Goal: Transaction & Acquisition: Purchase product/service

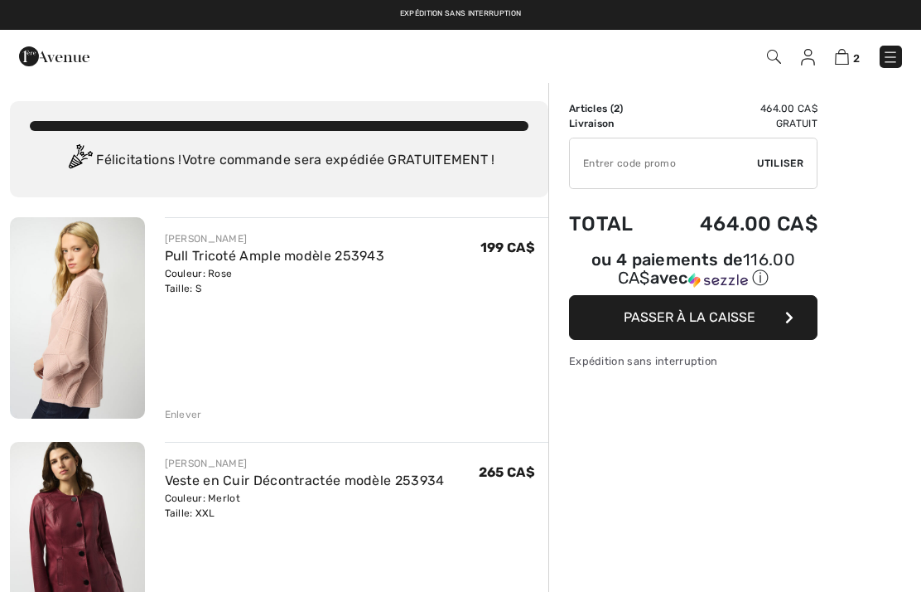
checkbox input "true"
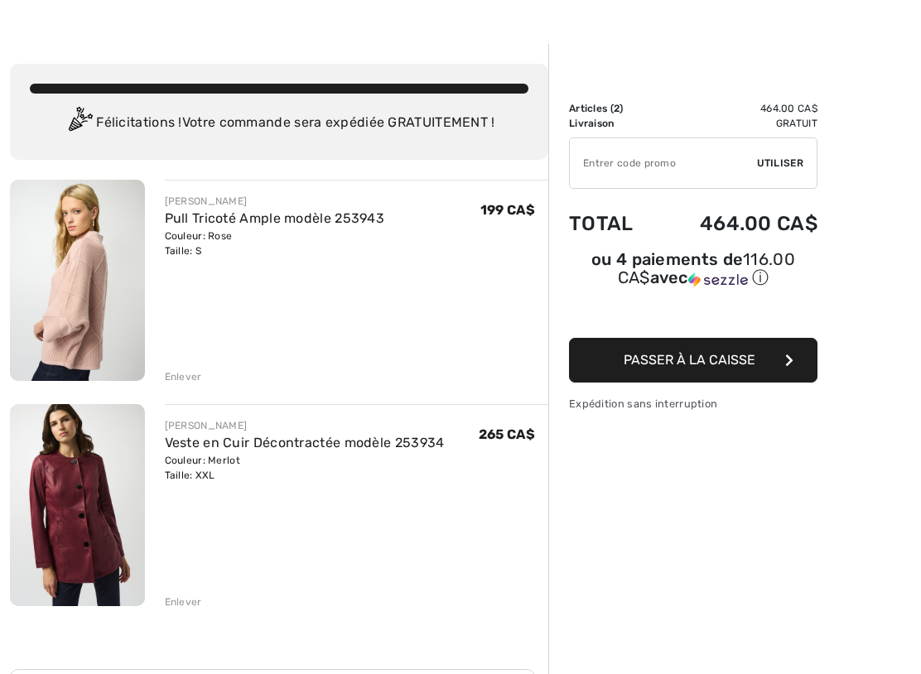
scroll to position [37, 0]
click at [189, 591] on div "Enlever" at bounding box center [183, 602] width 37 height 15
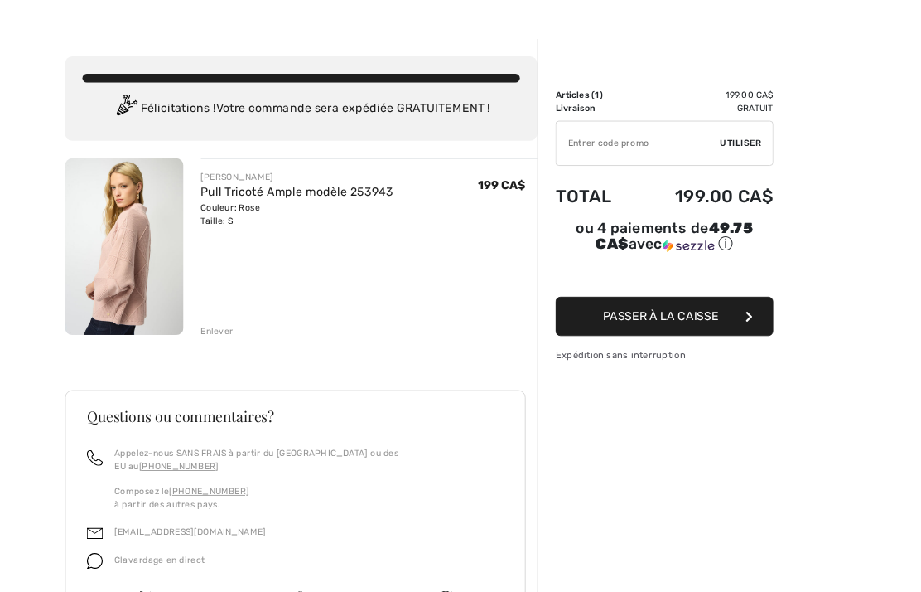
scroll to position [0, 0]
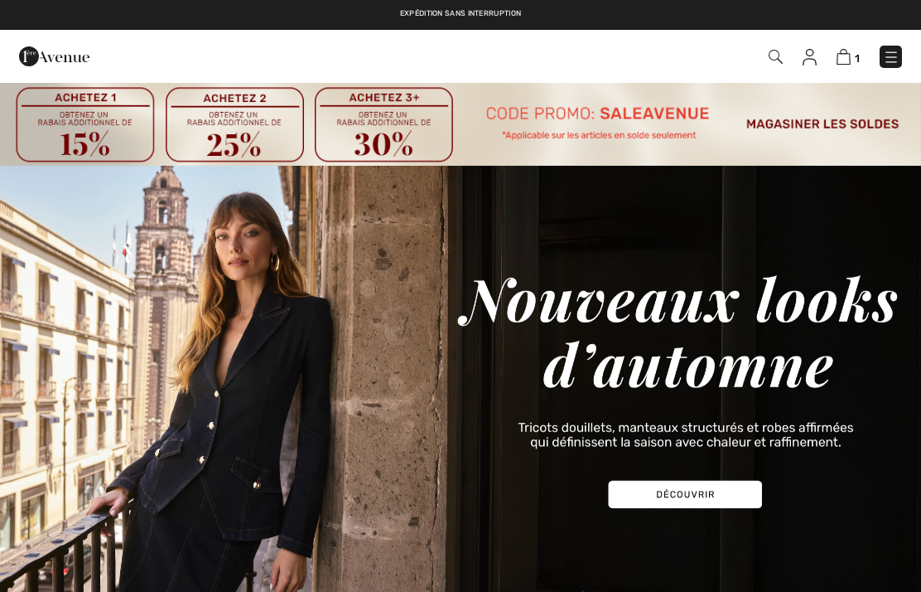
checkbox input "true"
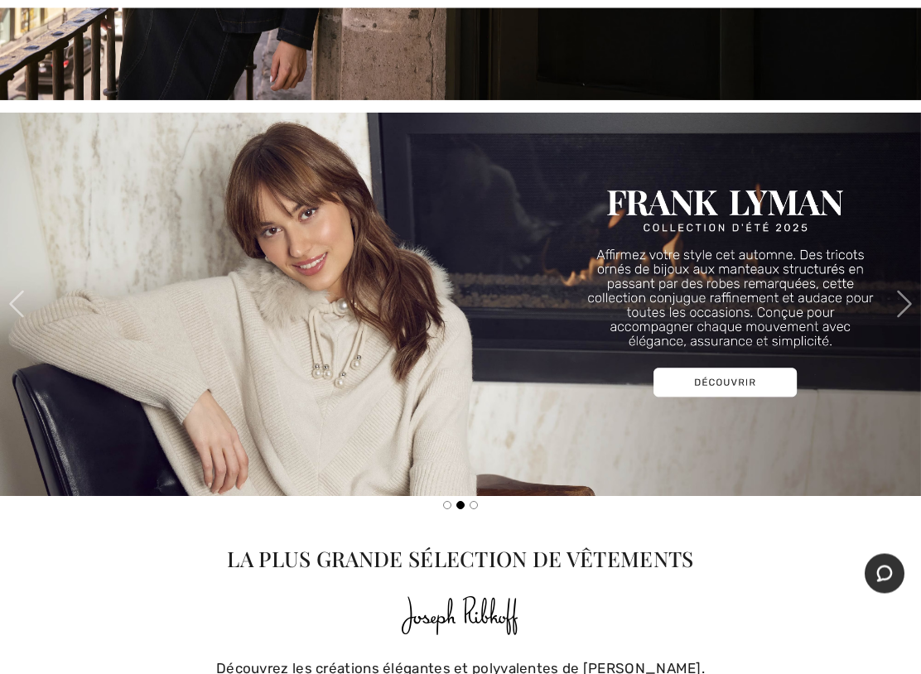
scroll to position [508, 0]
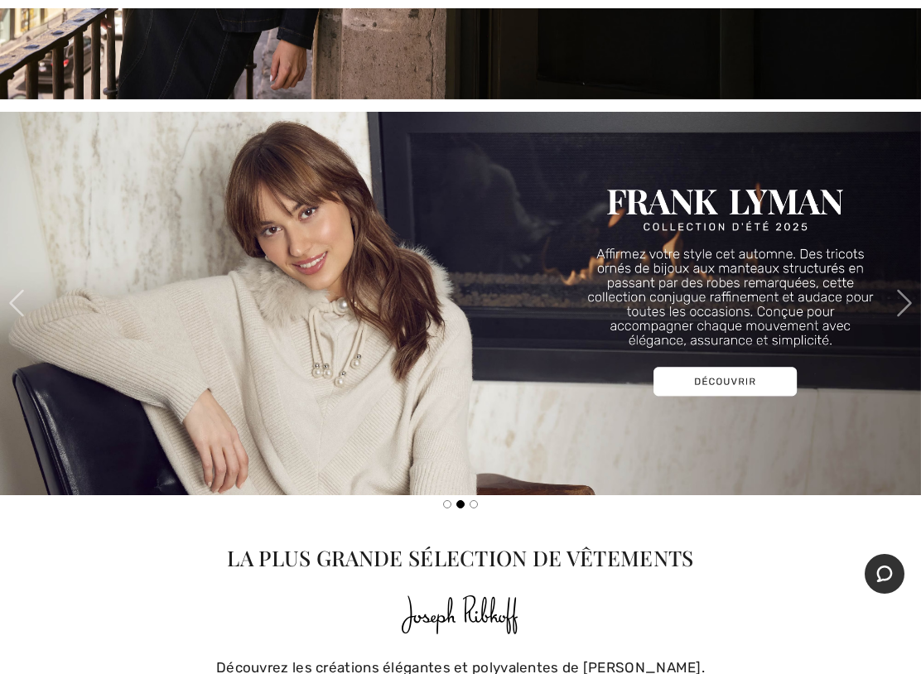
click at [754, 404] on img at bounding box center [460, 304] width 921 height 384
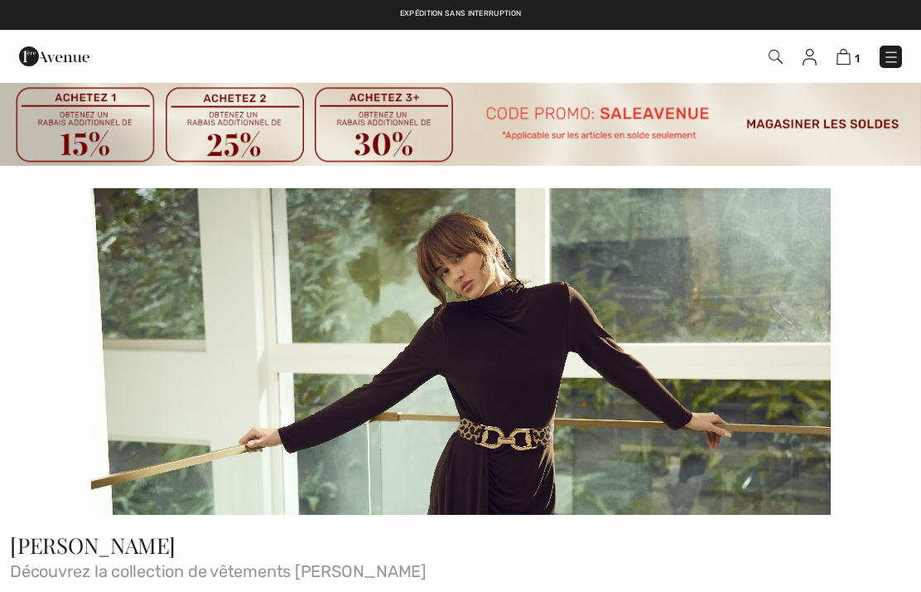
checkbox input "true"
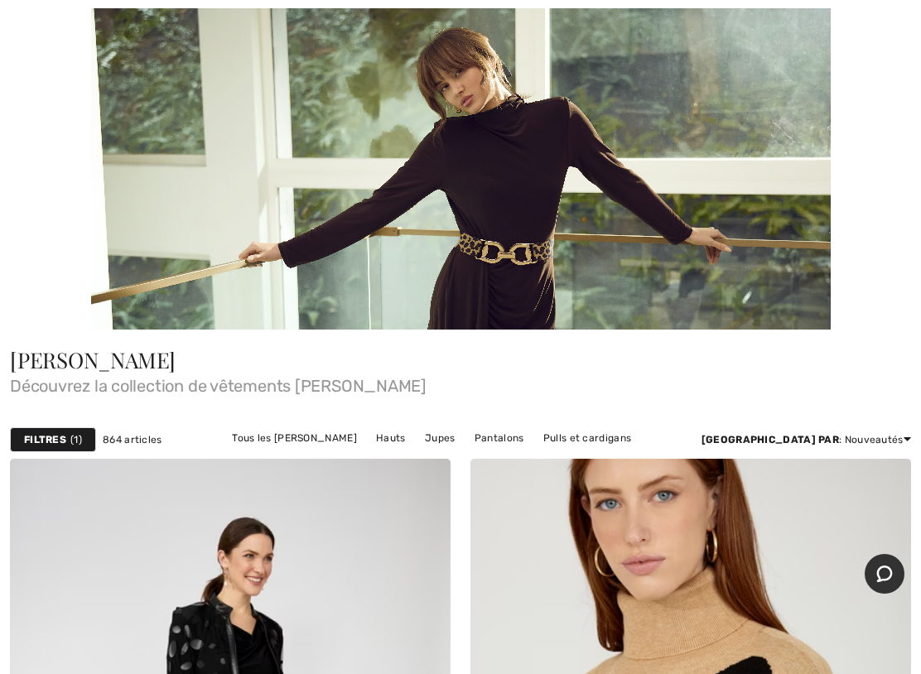
scroll to position [234, 0]
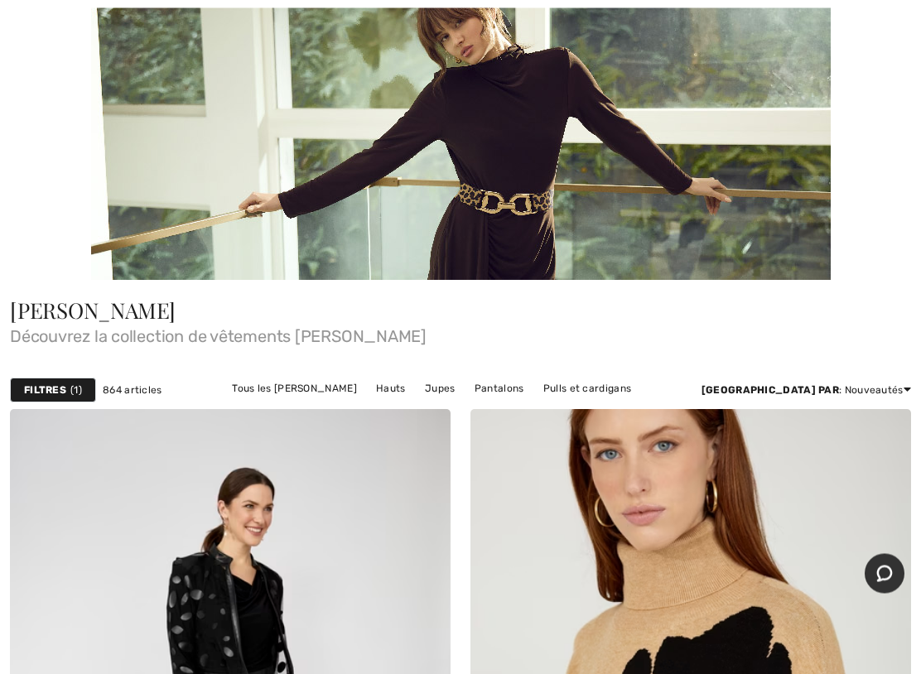
click at [61, 388] on strong "Filtres" at bounding box center [45, 391] width 42 height 15
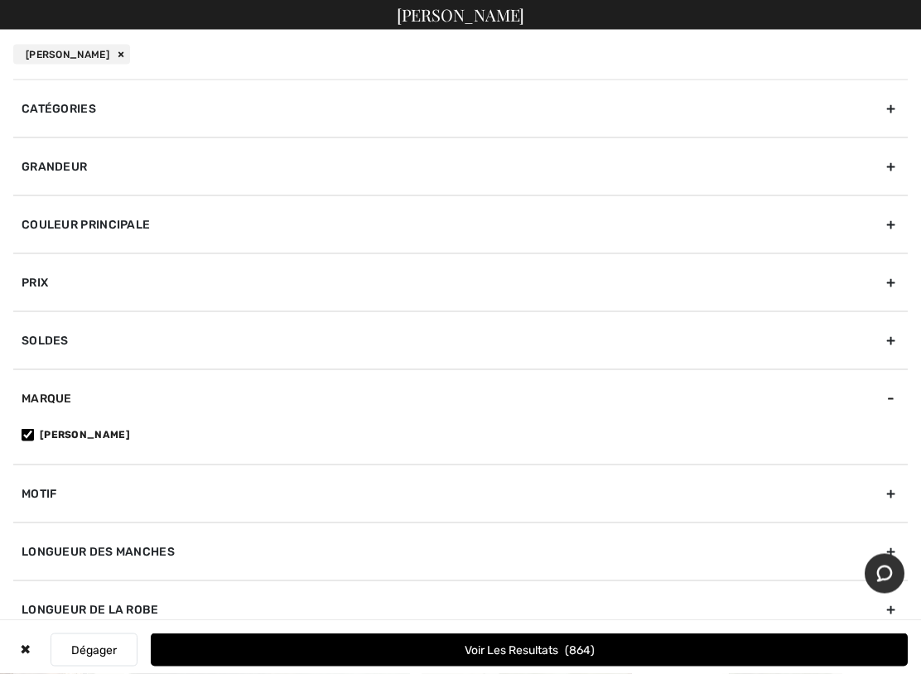
scroll to position [234, 0]
click at [901, 158] on div "Grandeur" at bounding box center [460, 167] width 895 height 58
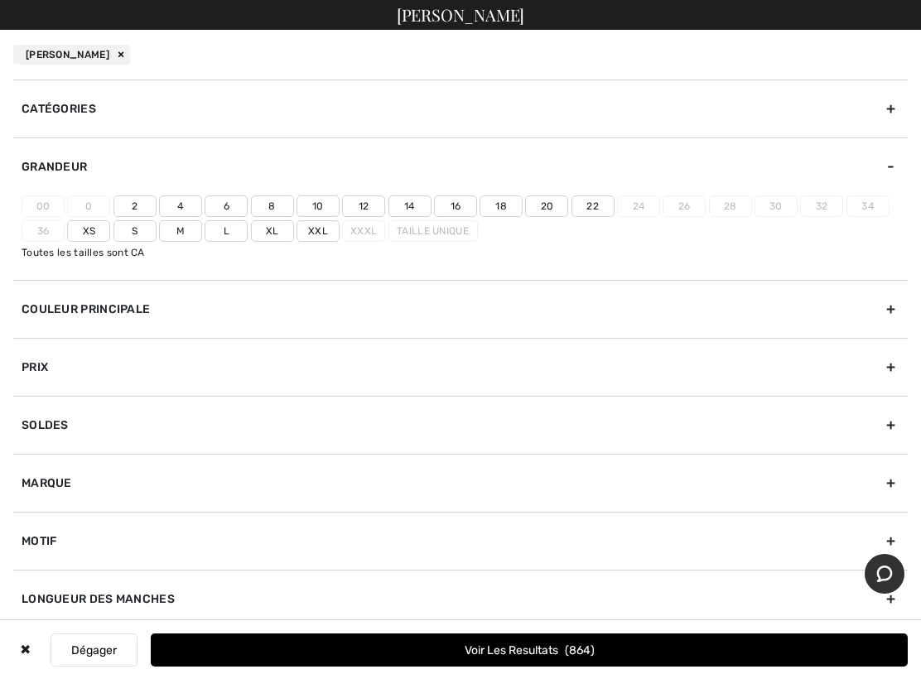
click at [554, 198] on label "20" at bounding box center [546, 207] width 43 height 22
click at [0, 0] on input"] "20" at bounding box center [0, 0] width 0 height 0
click at [527, 591] on button "Voir les resultats 168" at bounding box center [529, 650] width 757 height 33
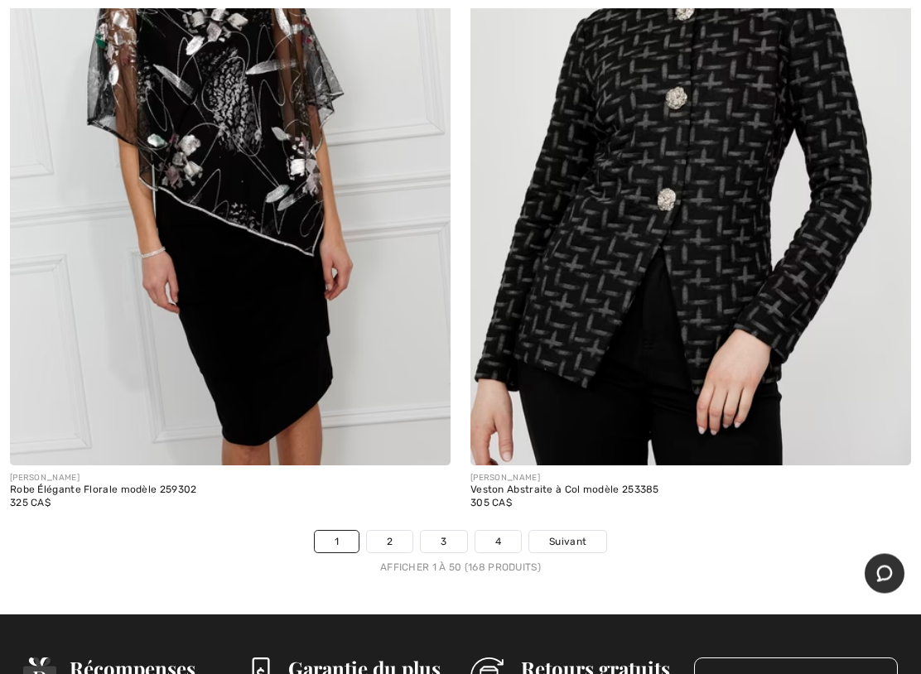
scroll to position [18921, 0]
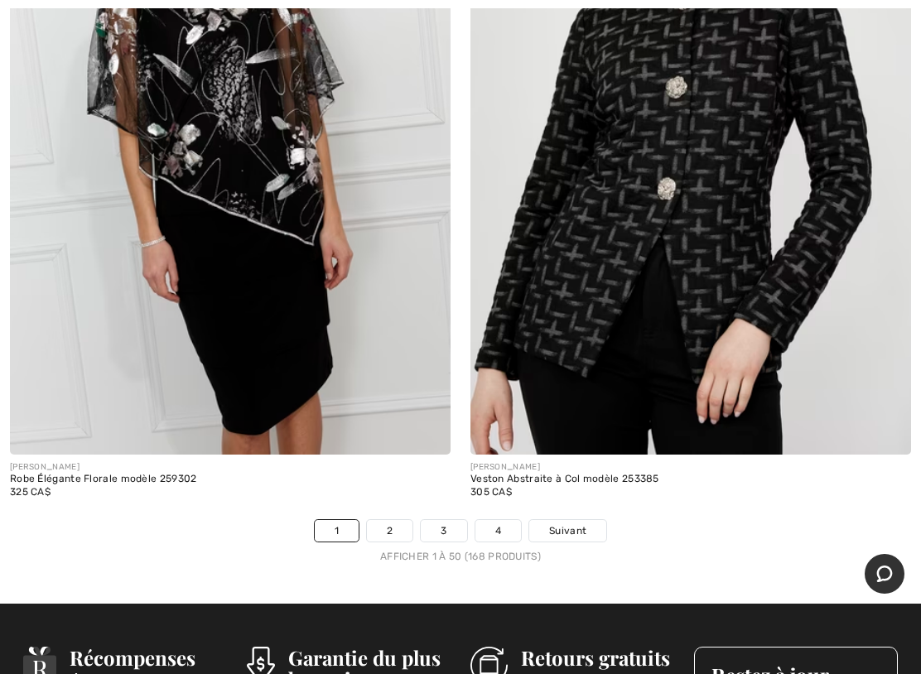
click at [591, 520] on link "Suivant" at bounding box center [567, 531] width 77 height 22
click at [603, 520] on link "Suivant" at bounding box center [567, 531] width 77 height 22
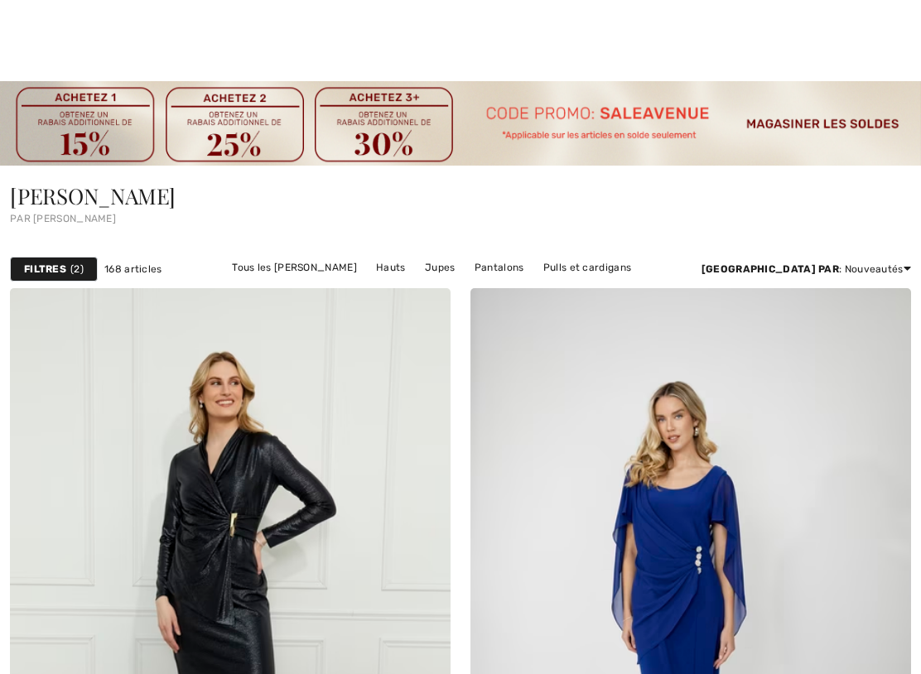
checkbox input "true"
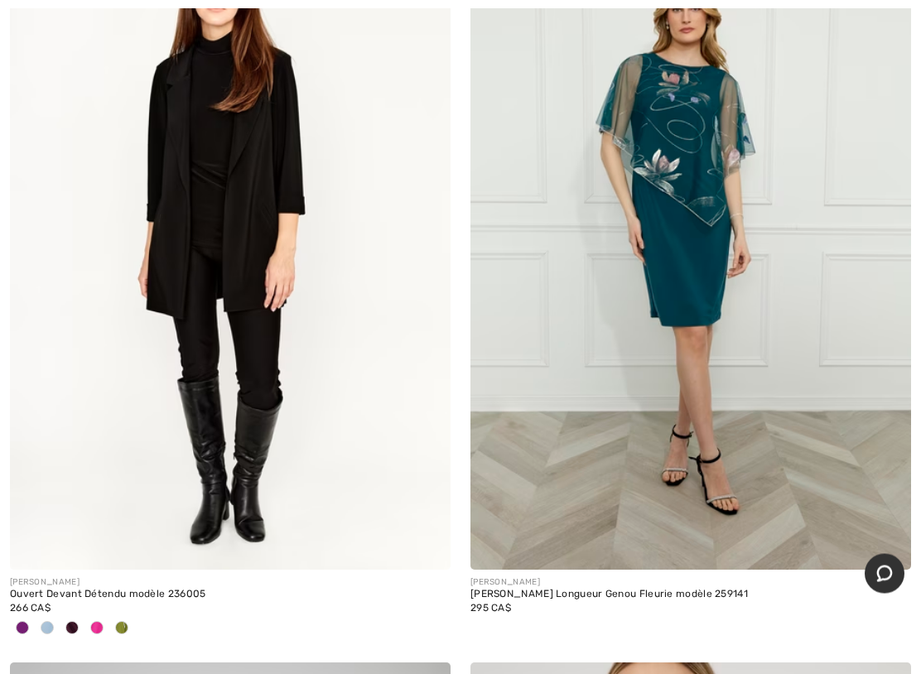
scroll to position [1133, 0]
click at [280, 283] on img at bounding box center [230, 239] width 441 height 661
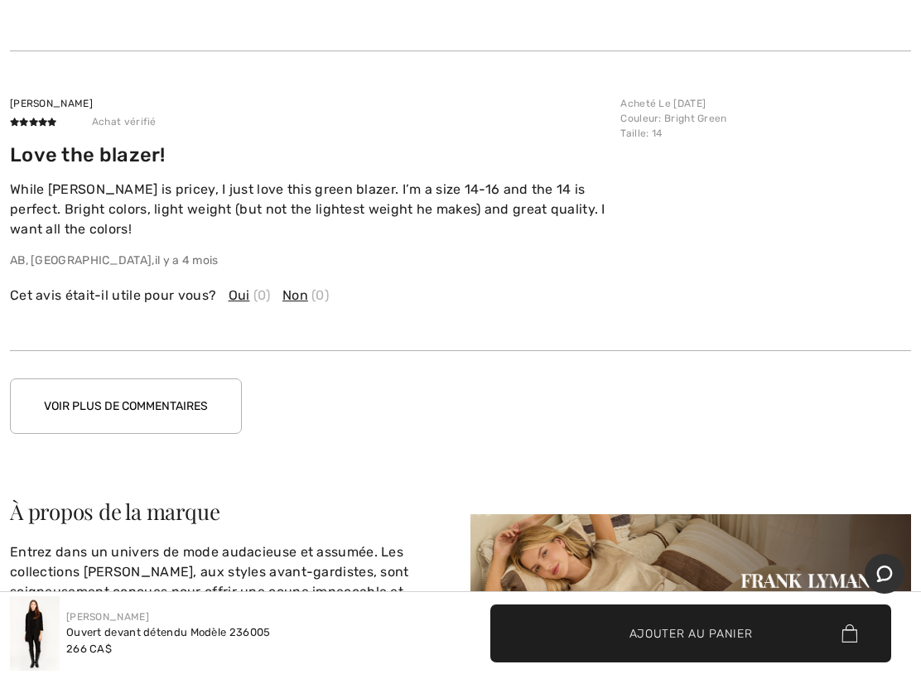
scroll to position [2914, 0]
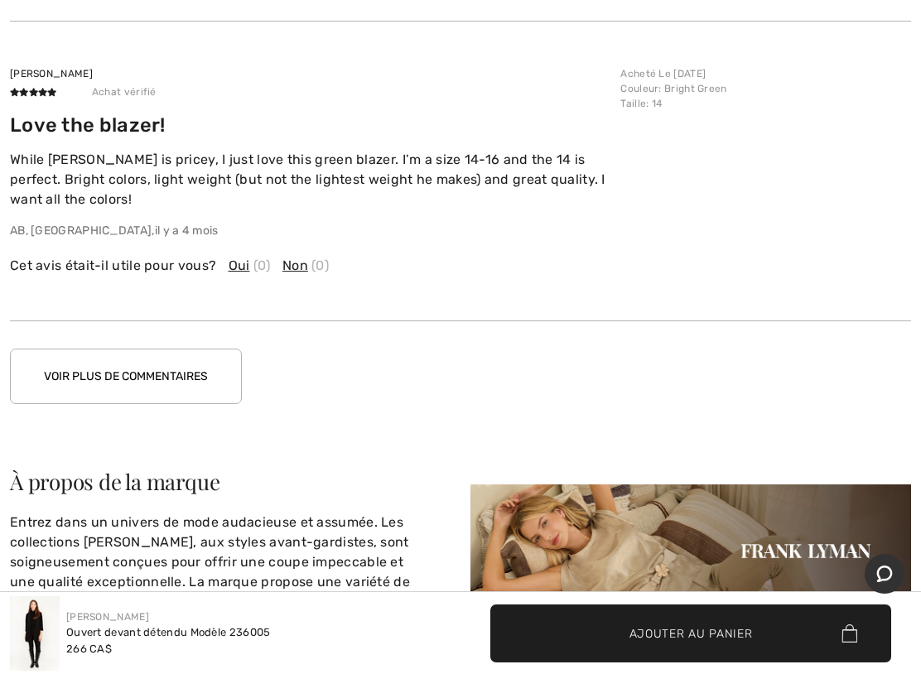
click at [219, 374] on button "Voir plus de commentaires" at bounding box center [126, 377] width 232 height 56
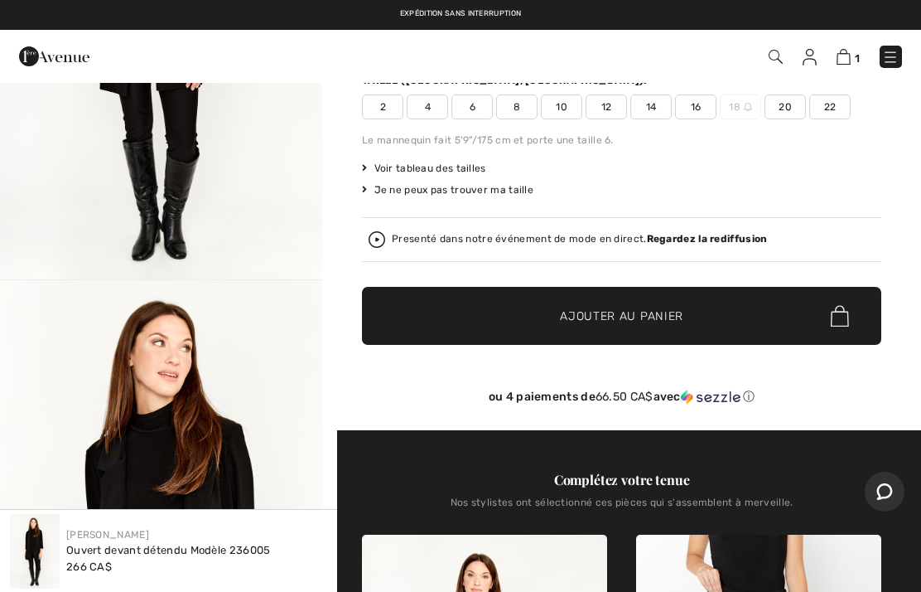
scroll to position [0, 0]
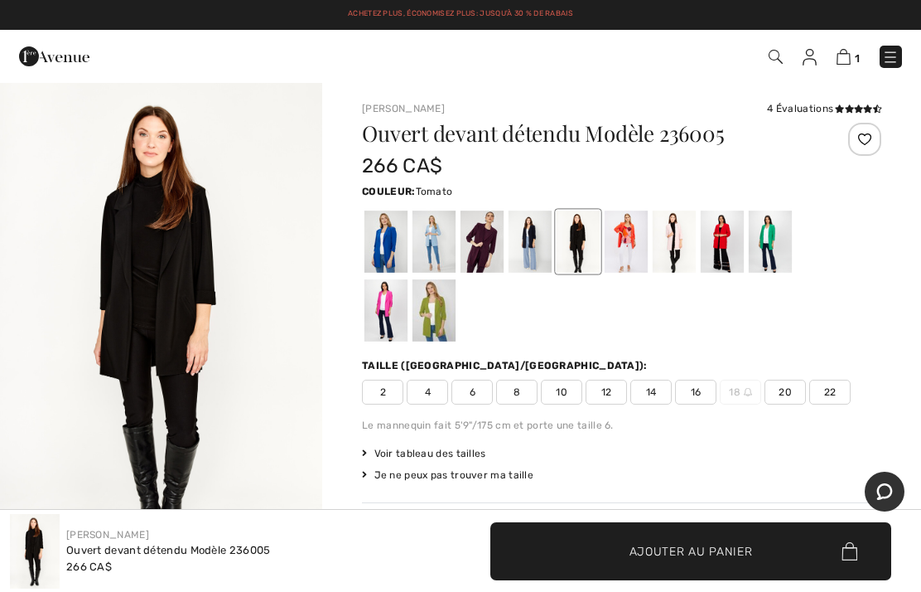
click at [732, 234] on div at bounding box center [722, 241] width 43 height 62
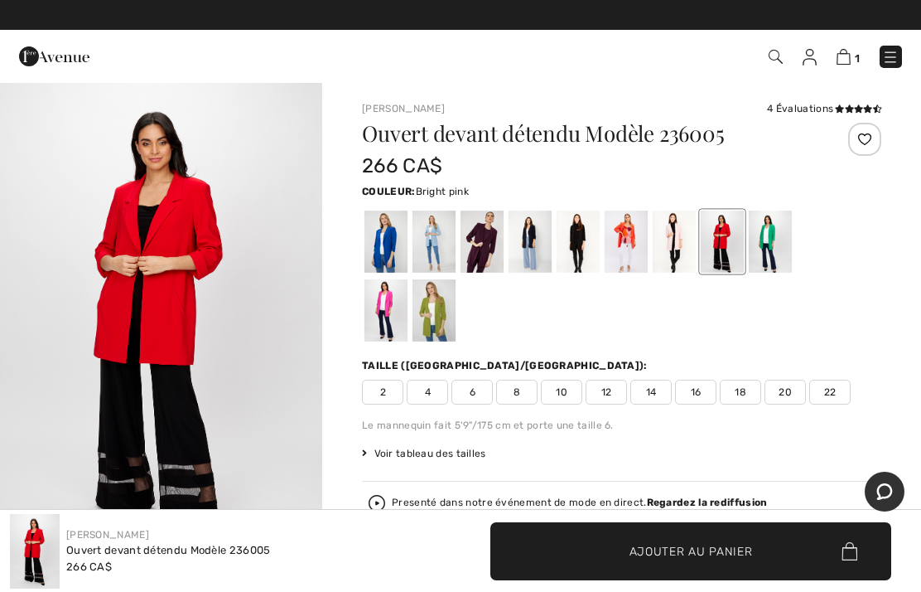
click at [408, 279] on div at bounding box center [386, 310] width 43 height 62
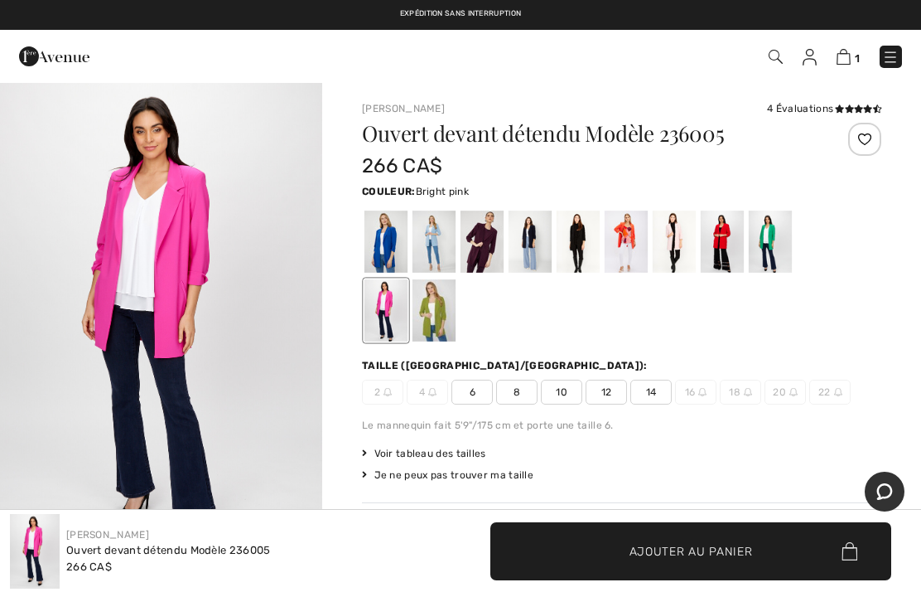
click at [389, 250] on div at bounding box center [386, 241] width 43 height 62
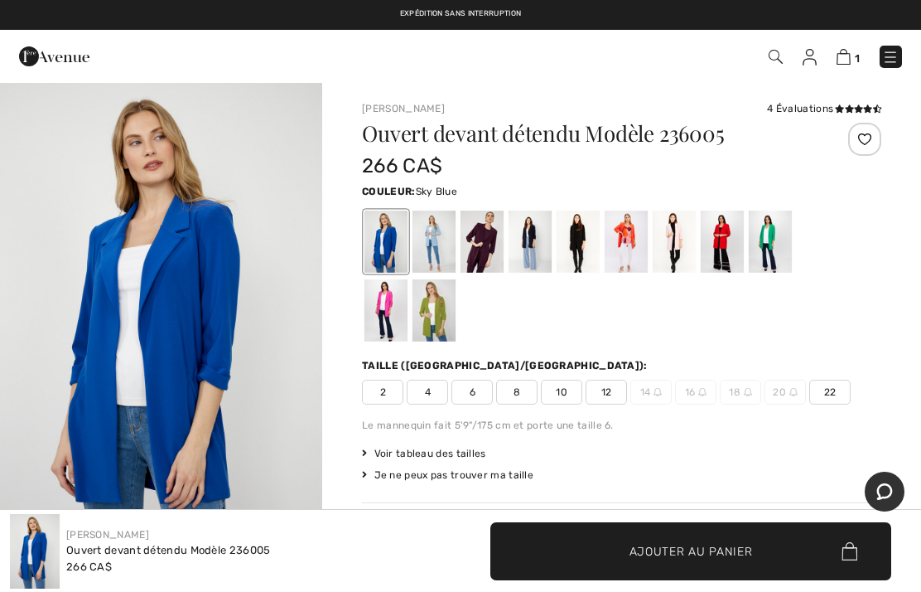
click at [439, 251] on div at bounding box center [434, 241] width 43 height 62
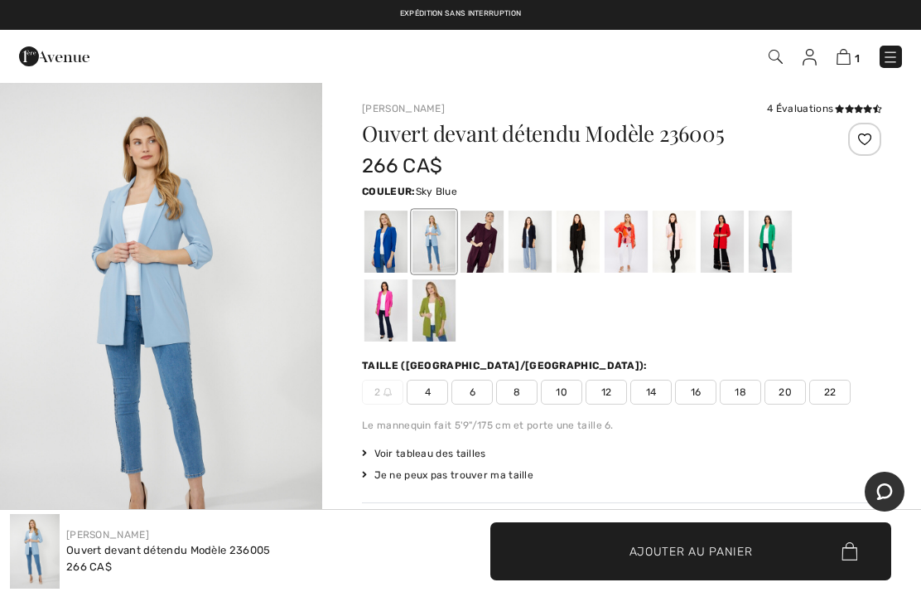
click at [500, 248] on div at bounding box center [482, 241] width 43 height 62
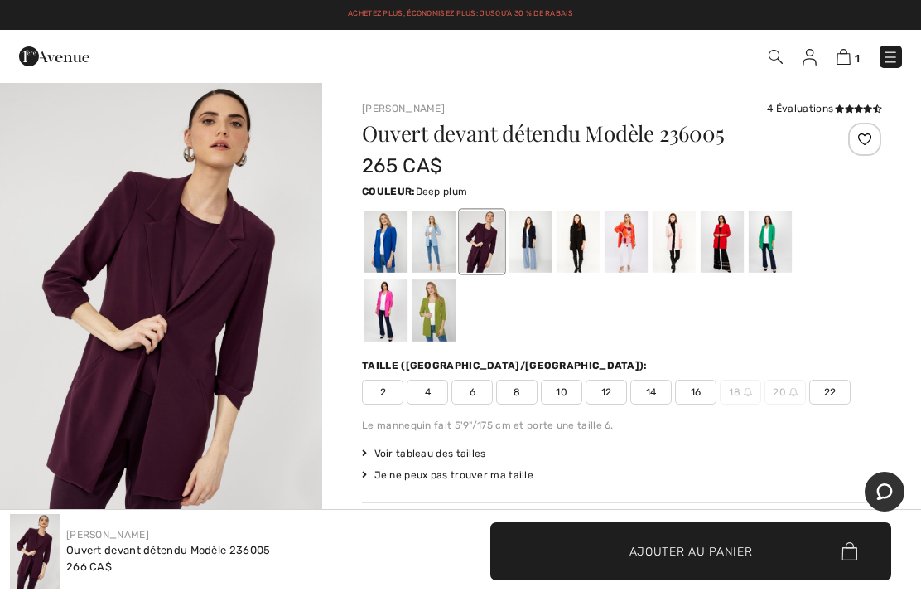
click at [552, 243] on div at bounding box center [530, 241] width 43 height 62
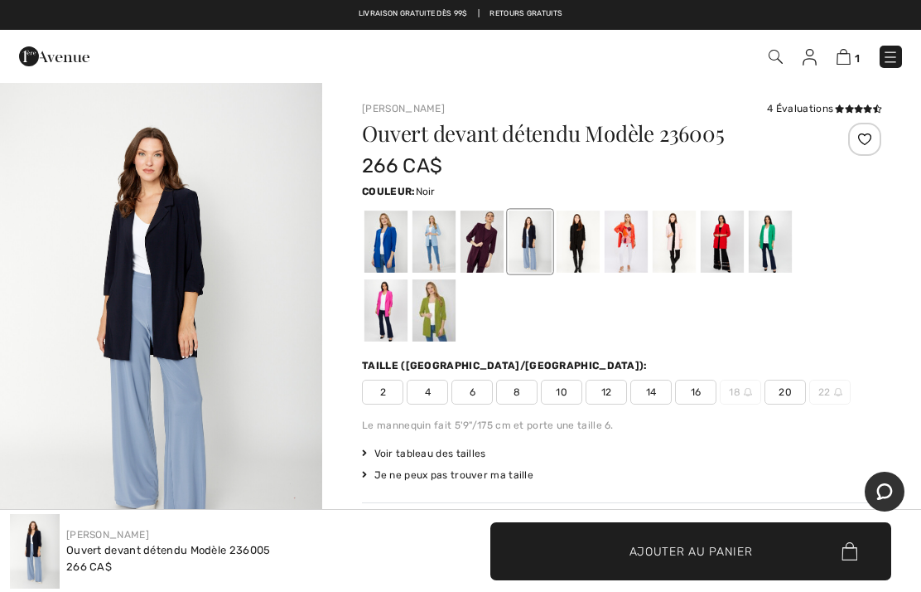
click at [637, 235] on div at bounding box center [626, 241] width 43 height 62
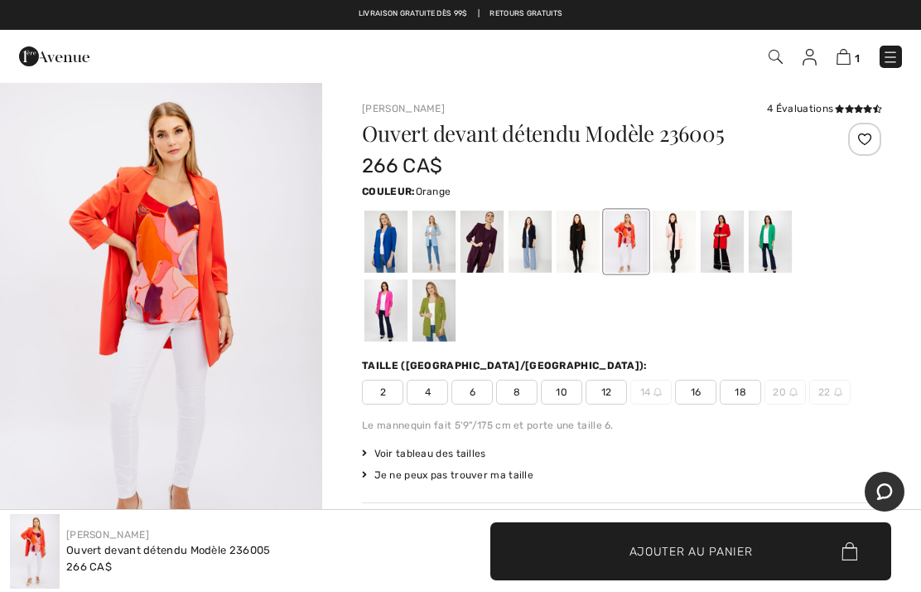
click at [665, 292] on div at bounding box center [621, 276] width 519 height 138
click at [633, 243] on div at bounding box center [626, 241] width 43 height 62
click at [692, 239] on div at bounding box center [674, 241] width 43 height 62
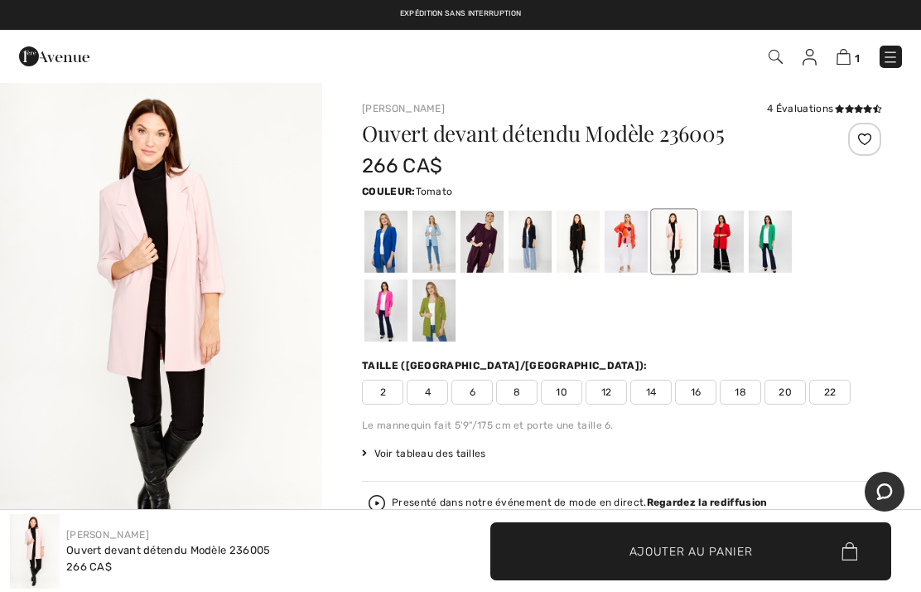
click at [736, 235] on div at bounding box center [722, 241] width 43 height 62
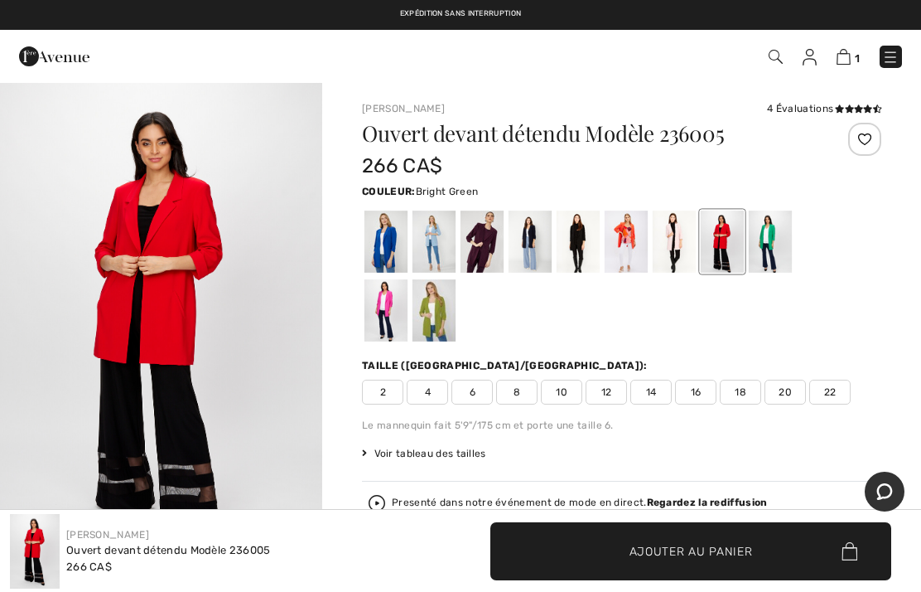
click at [781, 239] on div at bounding box center [770, 241] width 43 height 62
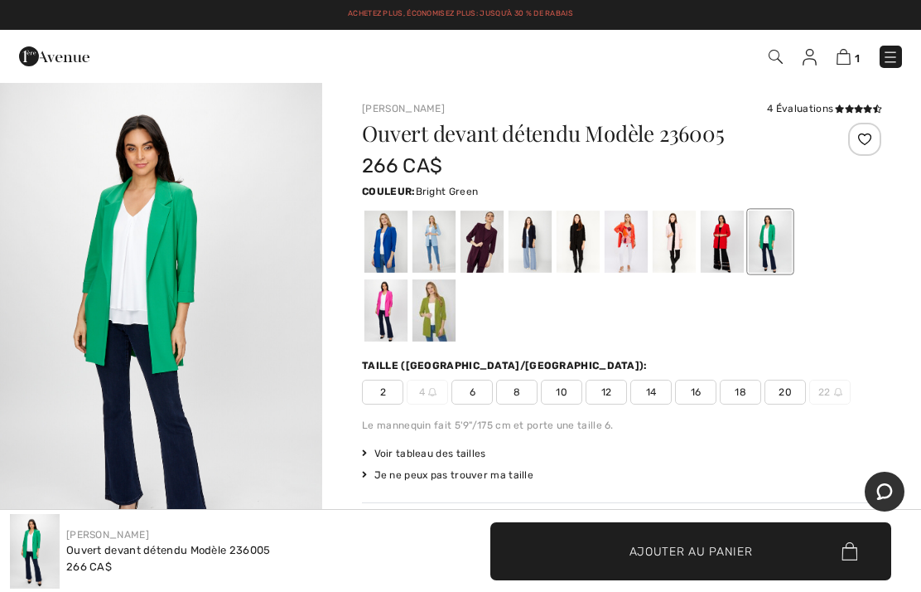
click at [408, 279] on div at bounding box center [386, 310] width 43 height 62
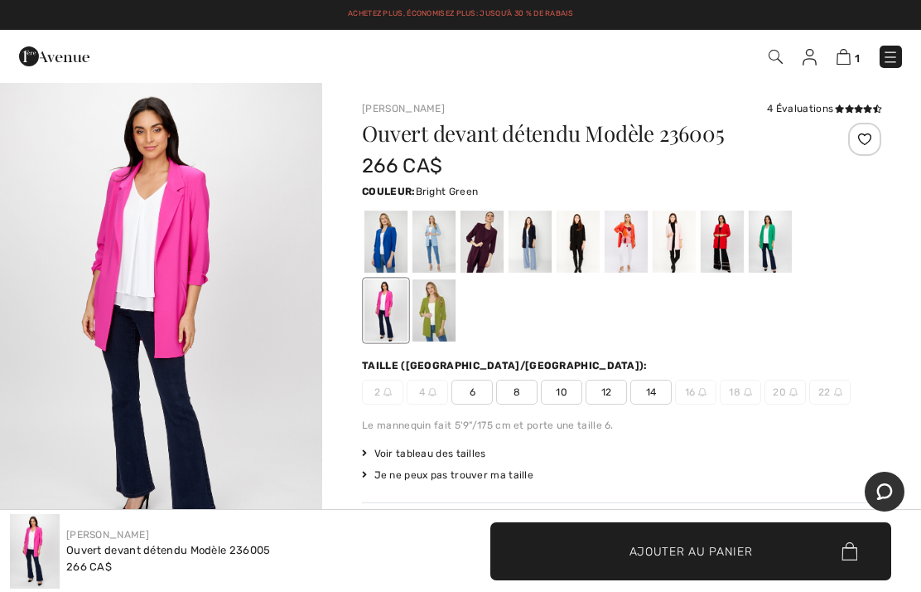
click at [768, 240] on div at bounding box center [770, 241] width 43 height 62
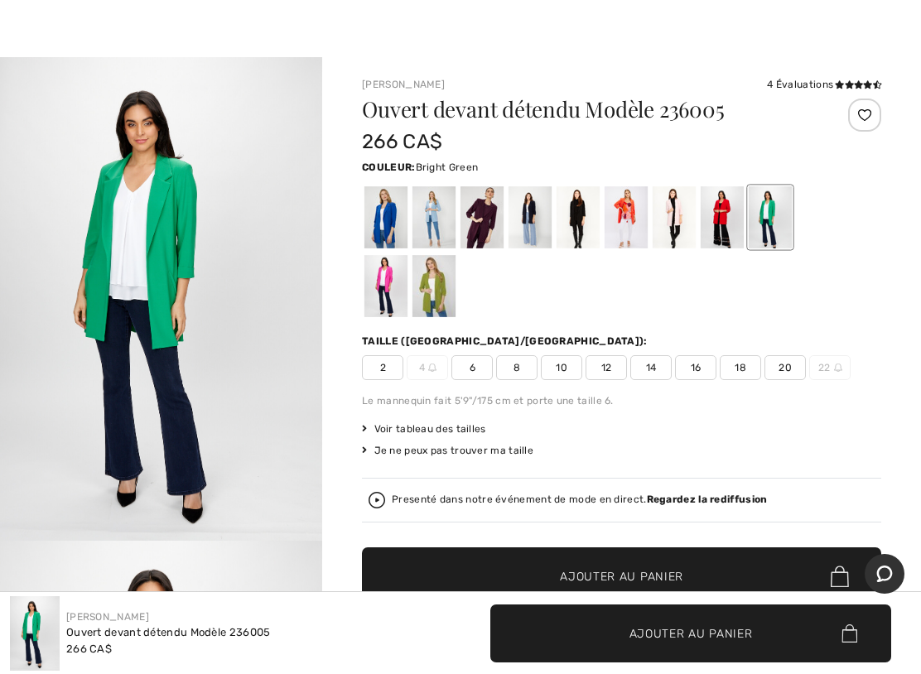
scroll to position [22, 0]
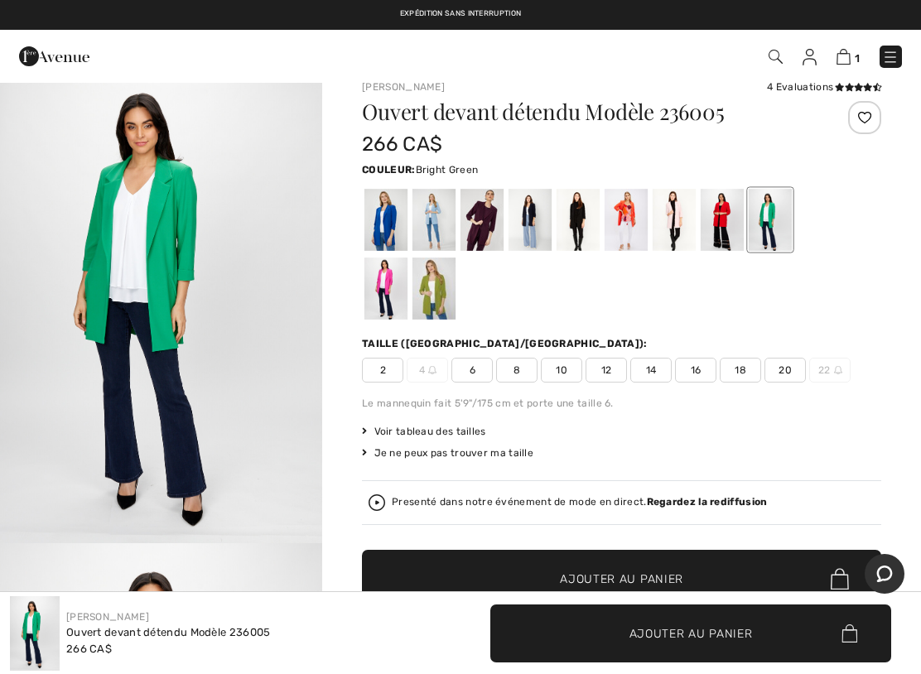
click at [413, 299] on div at bounding box center [434, 289] width 43 height 62
click at [413, 294] on div at bounding box center [434, 289] width 43 height 62
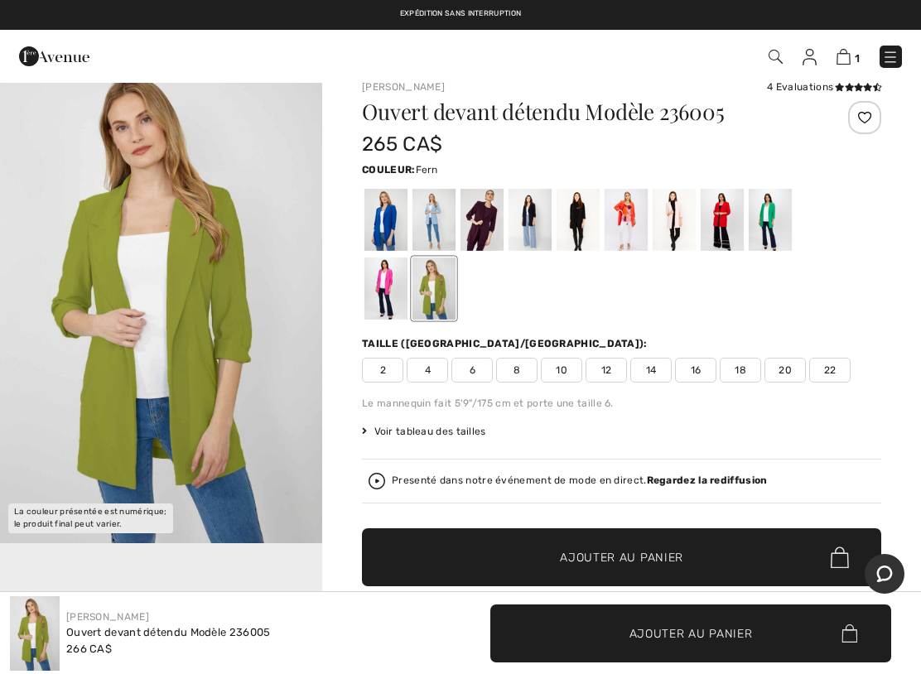
click at [413, 291] on div at bounding box center [434, 289] width 43 height 62
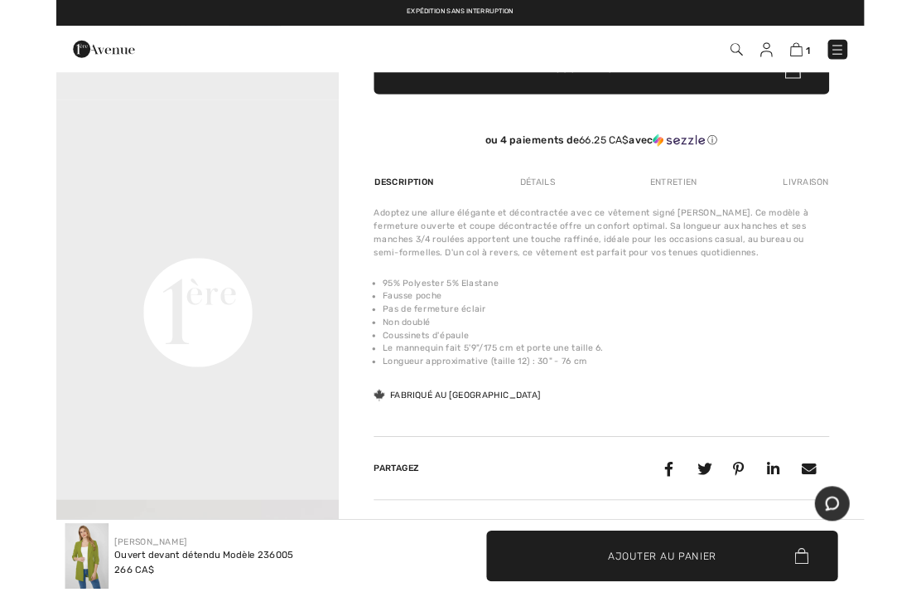
scroll to position [0, 0]
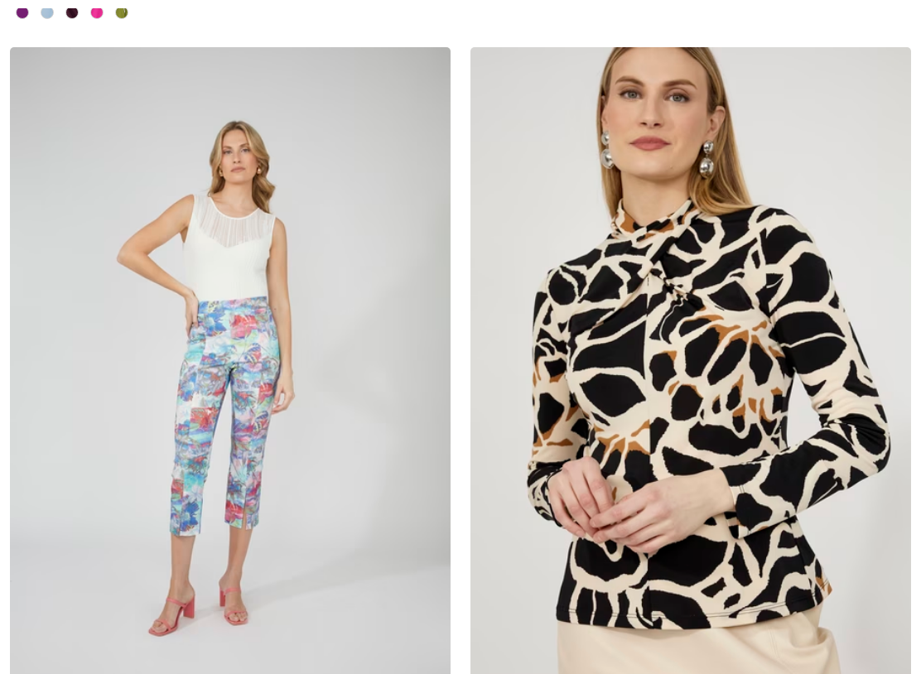
checkbox input "true"
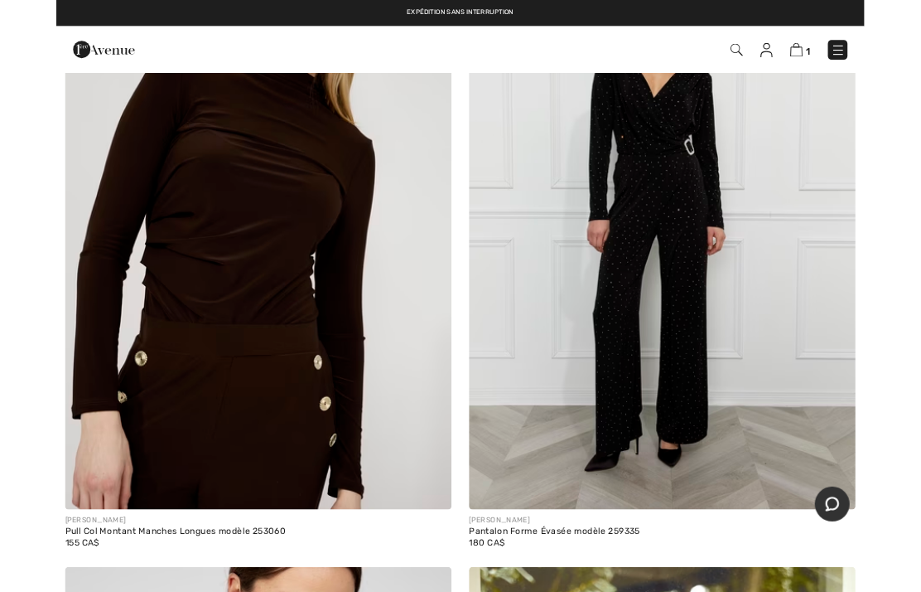
scroll to position [7237, 0]
